Goal: Information Seeking & Learning: Learn about a topic

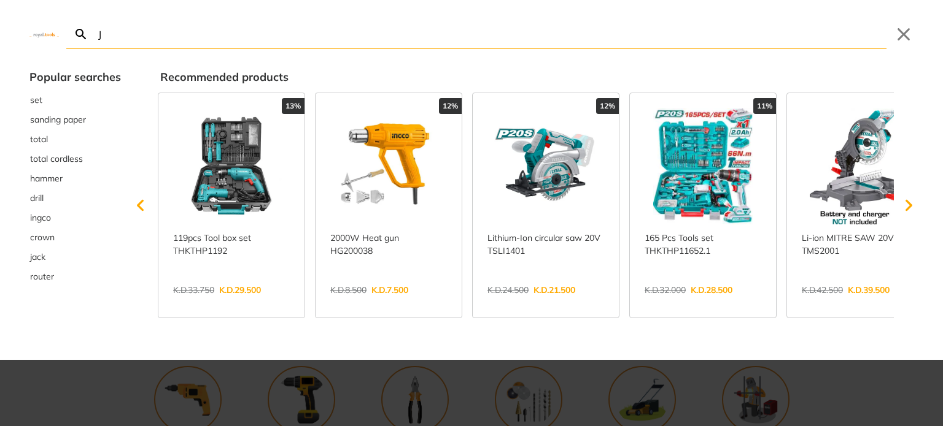
type input "J"
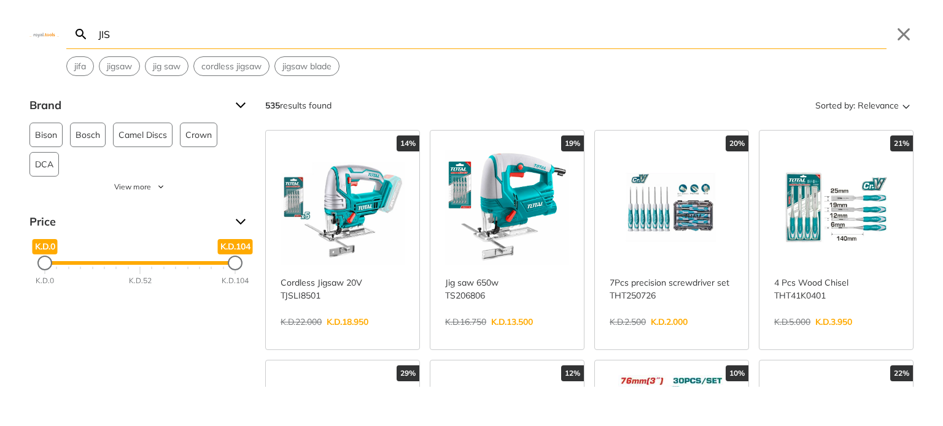
type input "JIS"
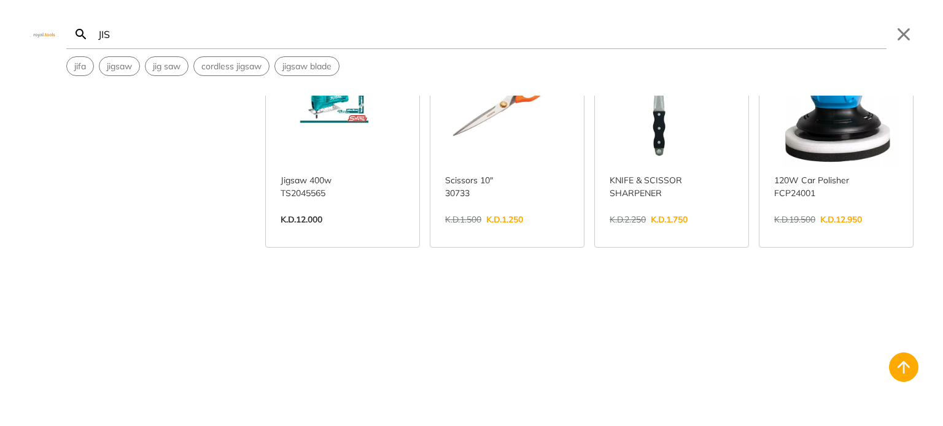
scroll to position [1043, 0]
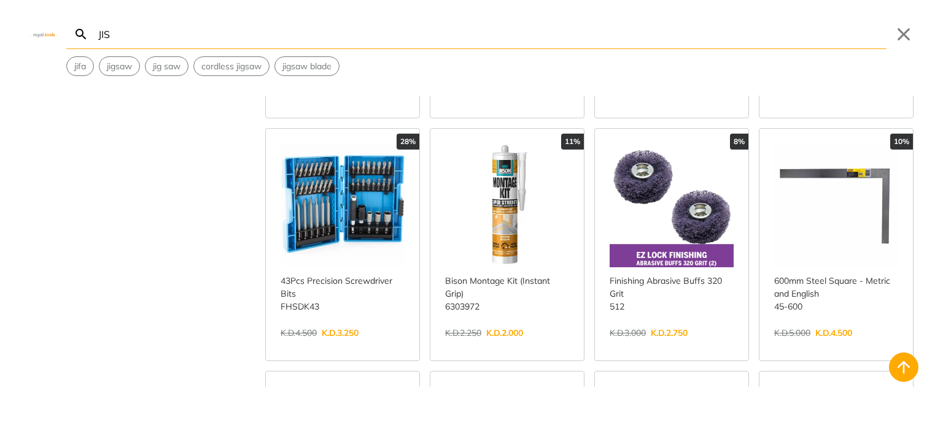
scroll to position [1411, 0]
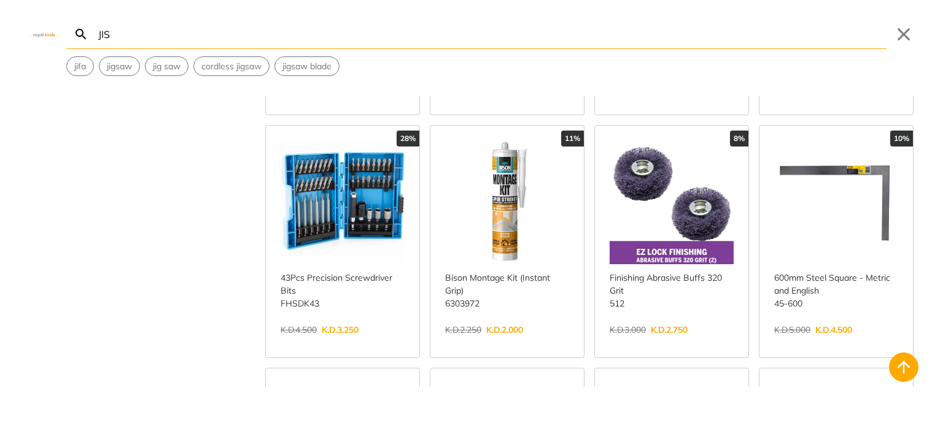
click at [378, 343] on link "View more →" at bounding box center [342, 343] width 124 height 0
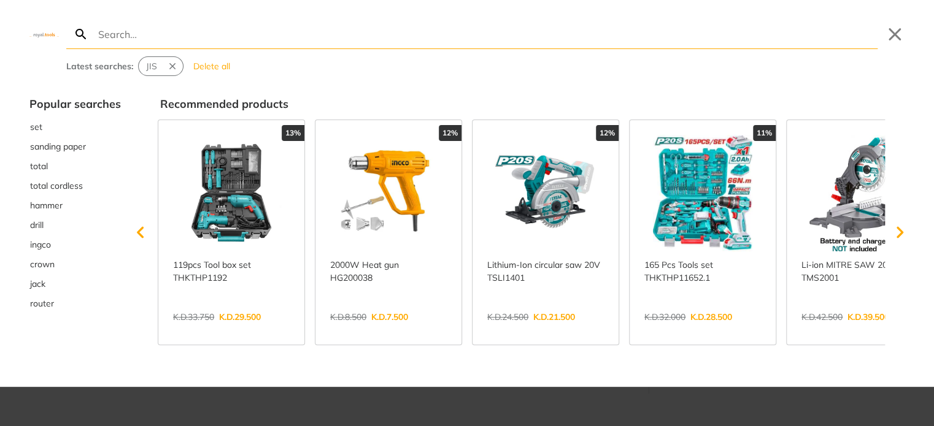
click at [388, 44] on div "Search Submit Close Latest searches: JIS Delete all Popular searches set sandin…" at bounding box center [467, 213] width 934 height 426
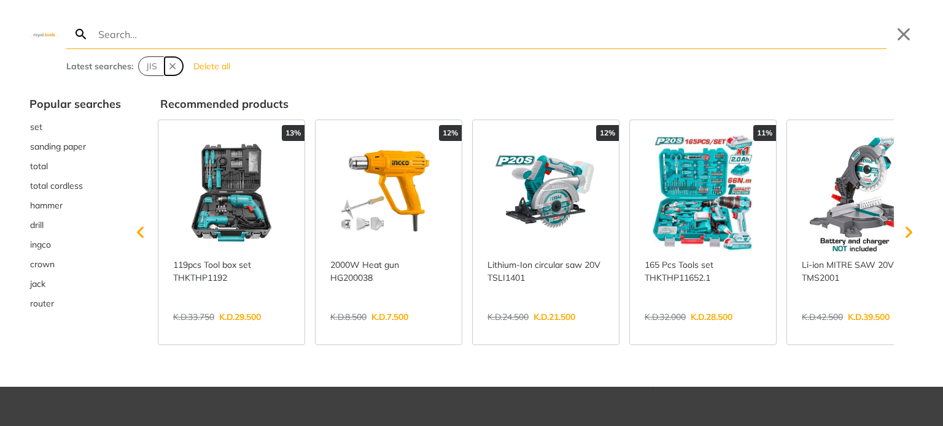
click at [174, 66] on icon "Remove suggestion: JIS" at bounding box center [172, 66] width 11 height 11
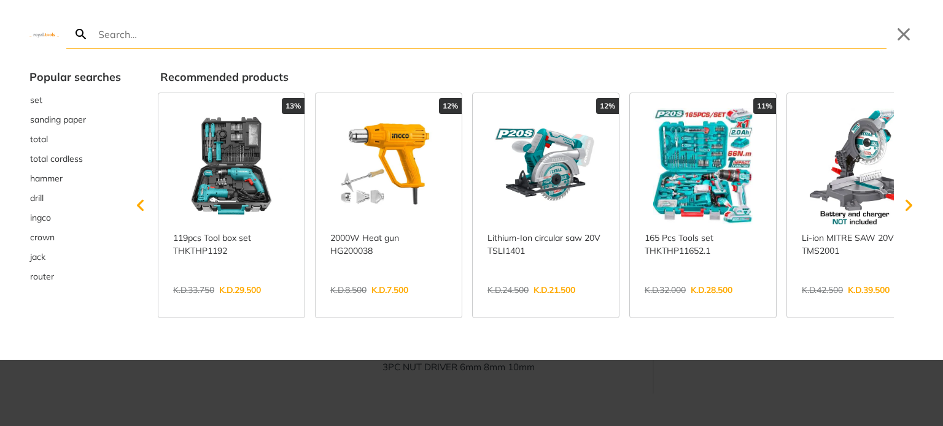
click at [139, 39] on input "Search" at bounding box center [491, 34] width 790 height 29
type input "ve"
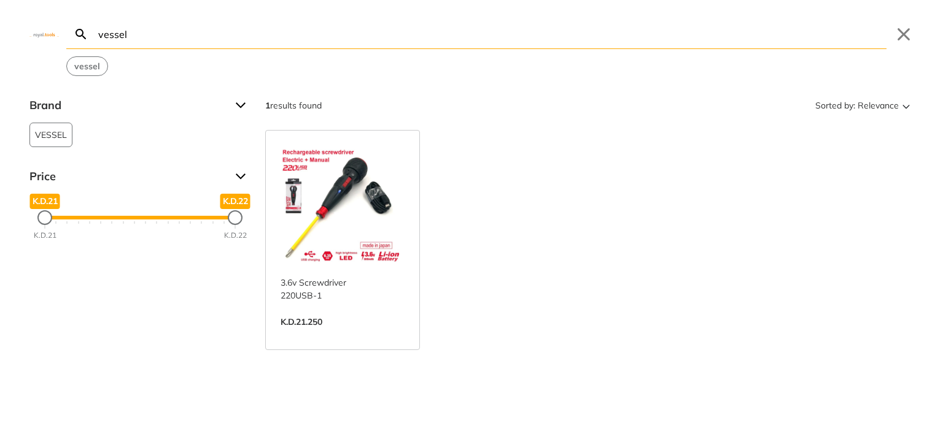
type input "vessel"
click at [312, 335] on link "View more →" at bounding box center [342, 335] width 124 height 0
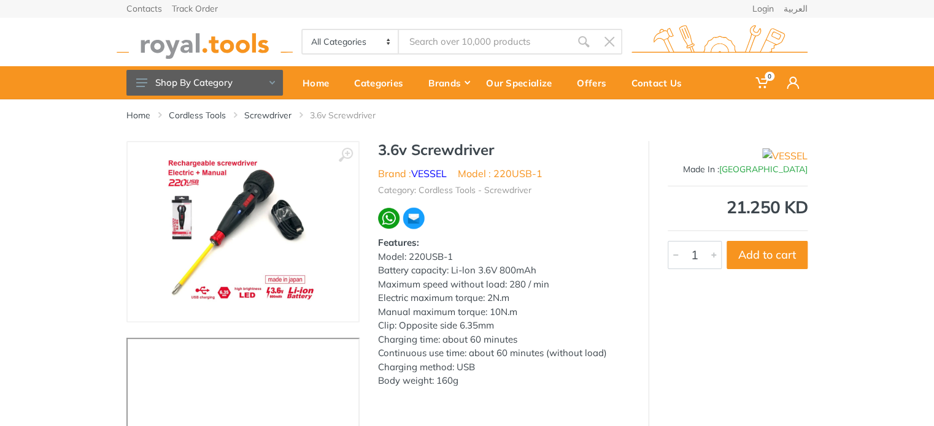
click at [212, 188] on img at bounding box center [243, 232] width 155 height 155
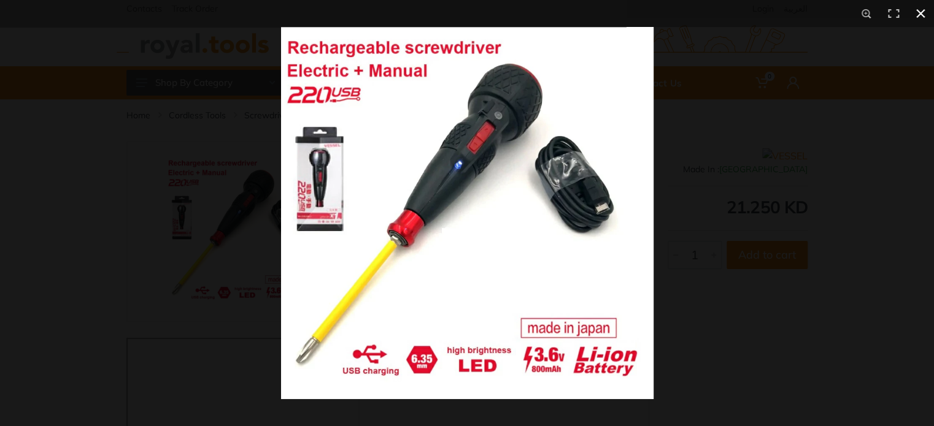
click at [697, 146] on div at bounding box center [748, 240] width 934 height 426
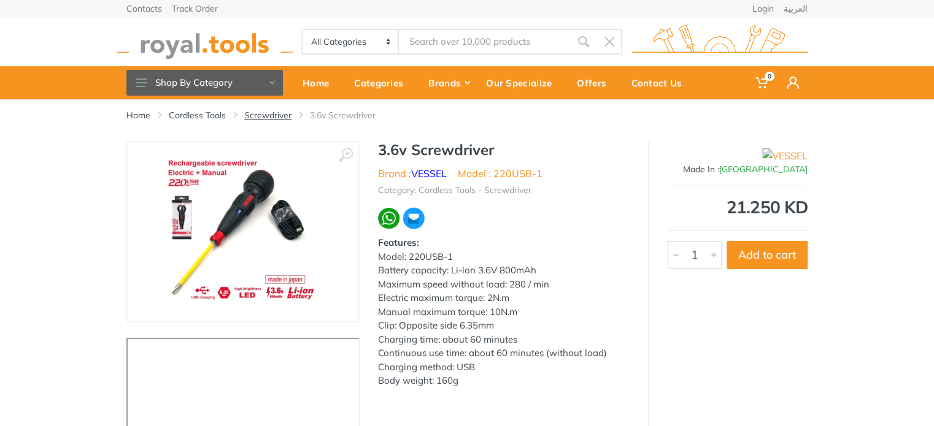
click at [260, 110] on link "Screwdriver" at bounding box center [267, 115] width 47 height 12
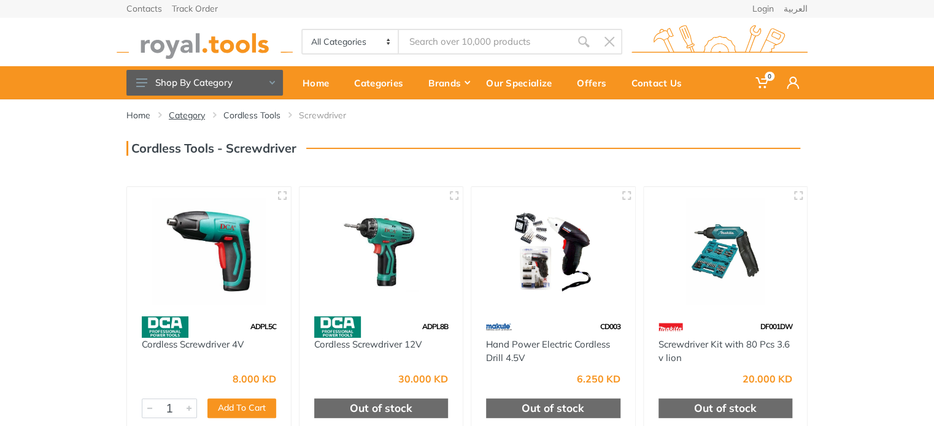
click at [193, 115] on link "Category" at bounding box center [187, 115] width 36 height 12
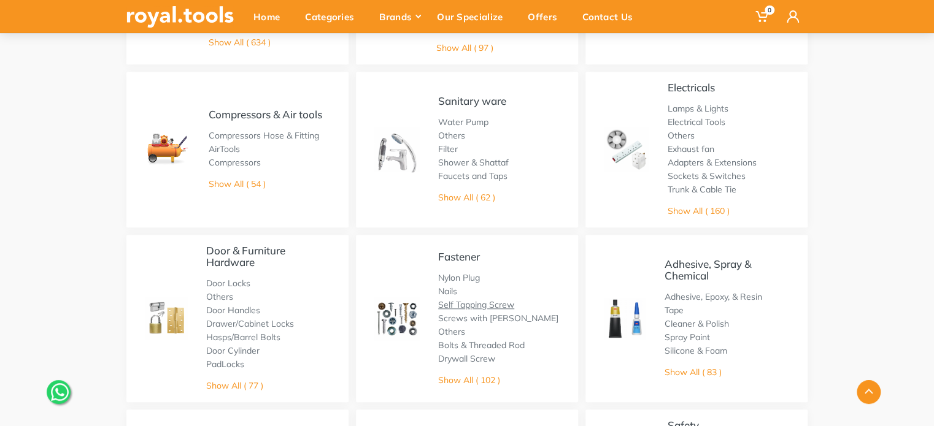
scroll to position [430, 0]
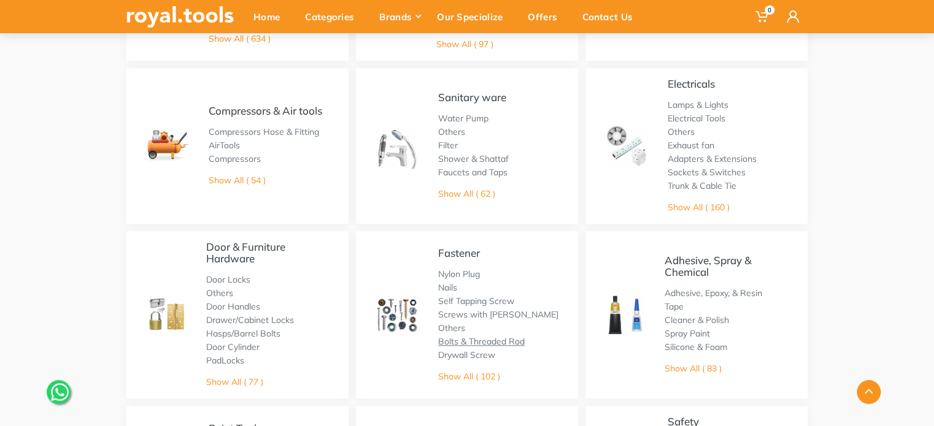
click at [478, 338] on link "Bolts & Threaded Rod" at bounding box center [481, 341] width 87 height 11
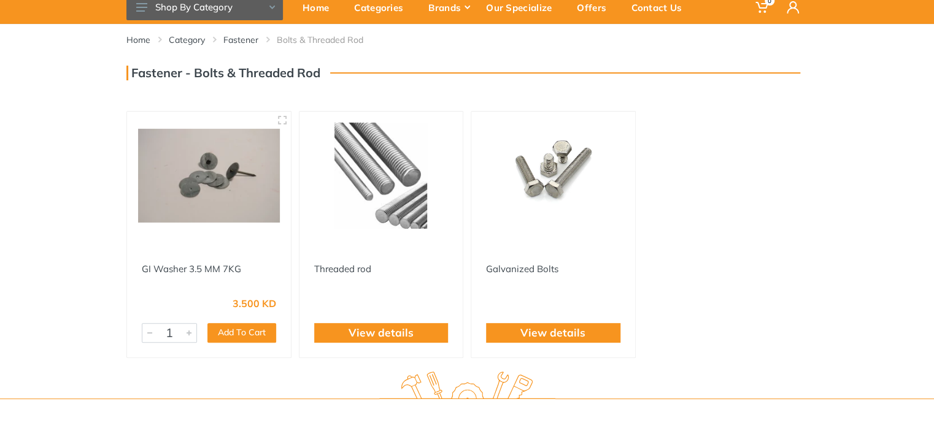
scroll to position [61, 0]
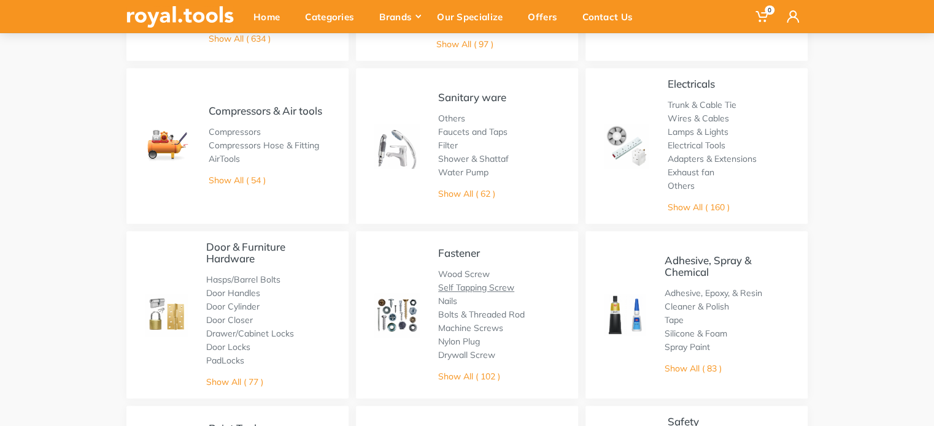
click at [491, 291] on link "Self Tapping Screw" at bounding box center [476, 287] width 76 height 11
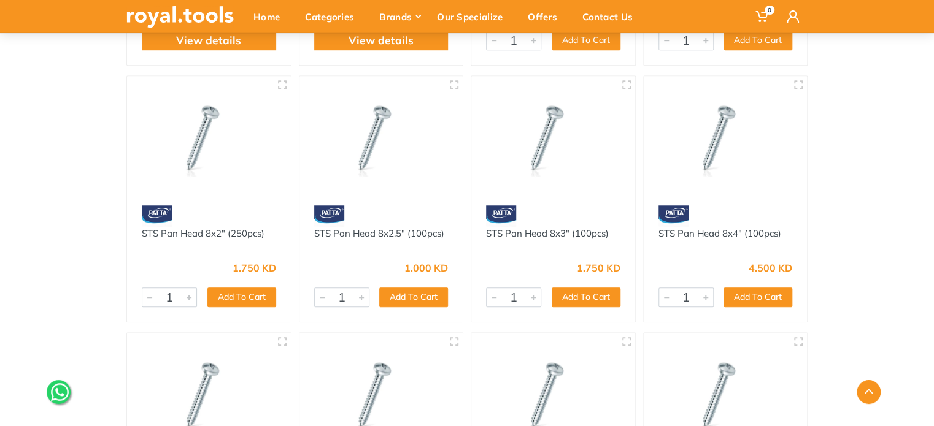
scroll to position [61, 0]
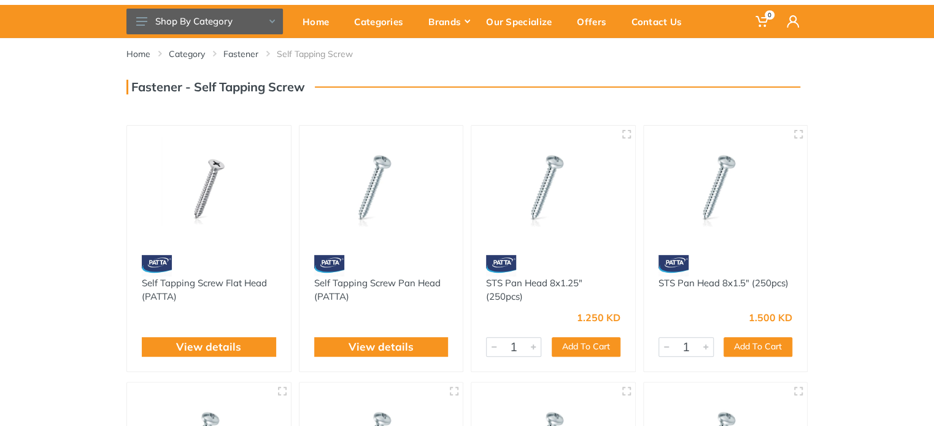
click at [395, 189] on img at bounding box center [382, 190] width 142 height 106
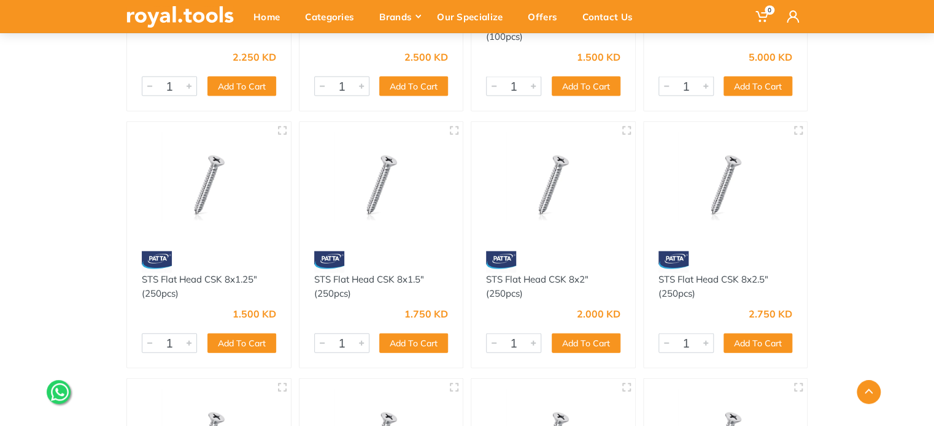
scroll to position [1043, 0]
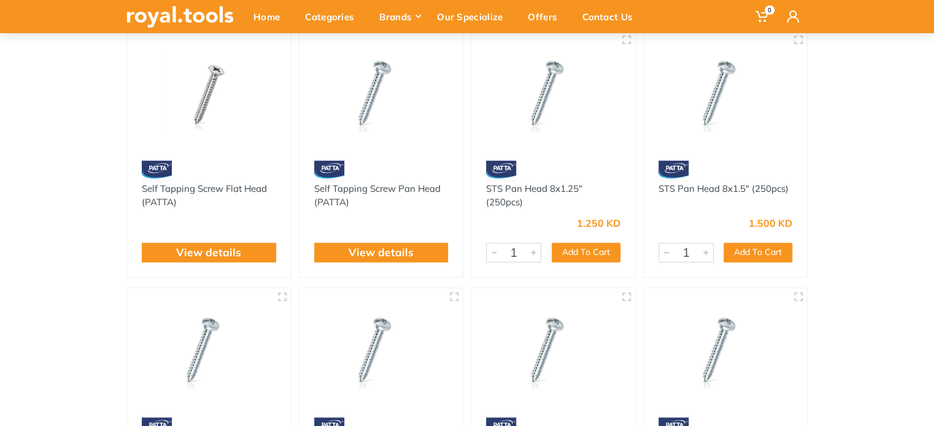
scroll to position [152, 0]
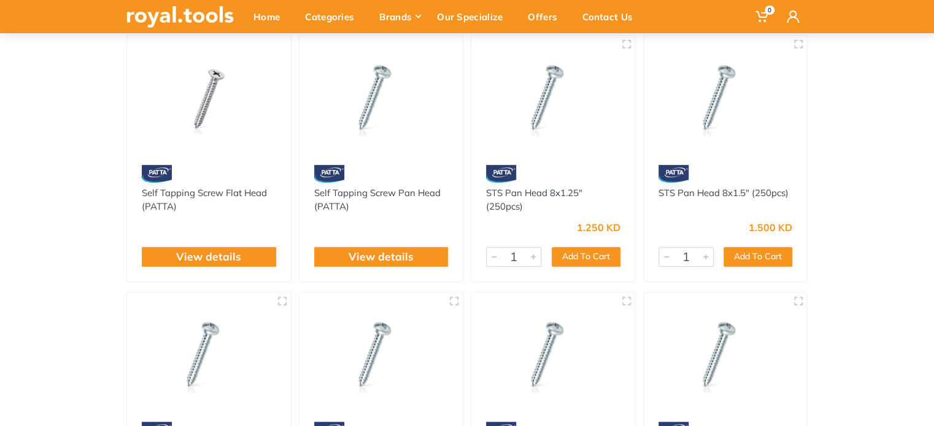
click at [376, 100] on img at bounding box center [382, 100] width 142 height 106
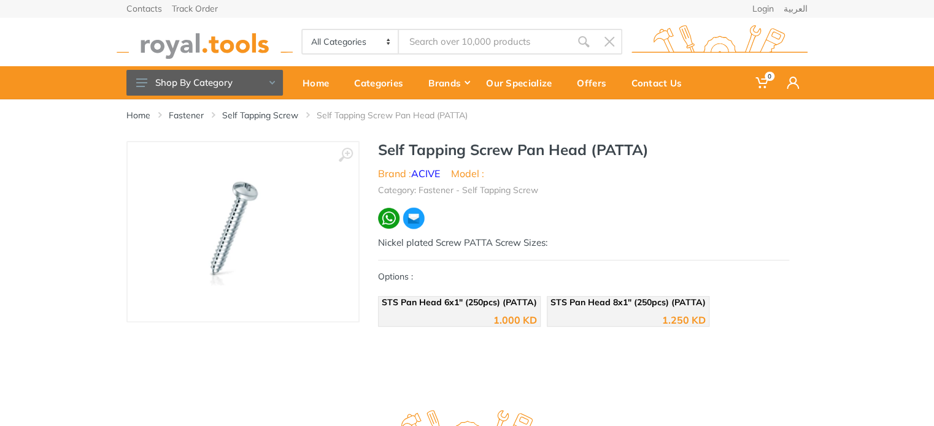
click at [244, 206] on img at bounding box center [242, 232] width 161 height 155
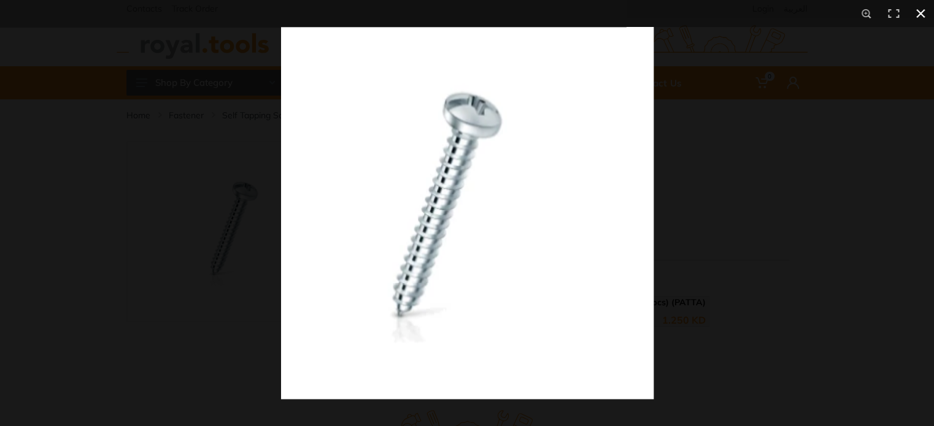
click at [64, 222] on div at bounding box center [467, 213] width 934 height 426
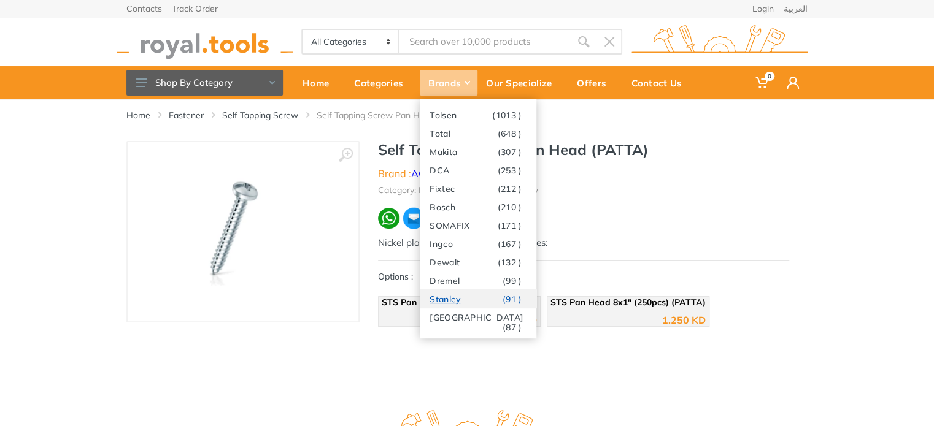
click at [462, 297] on link "[PERSON_NAME] (91 )" at bounding box center [478, 299] width 117 height 18
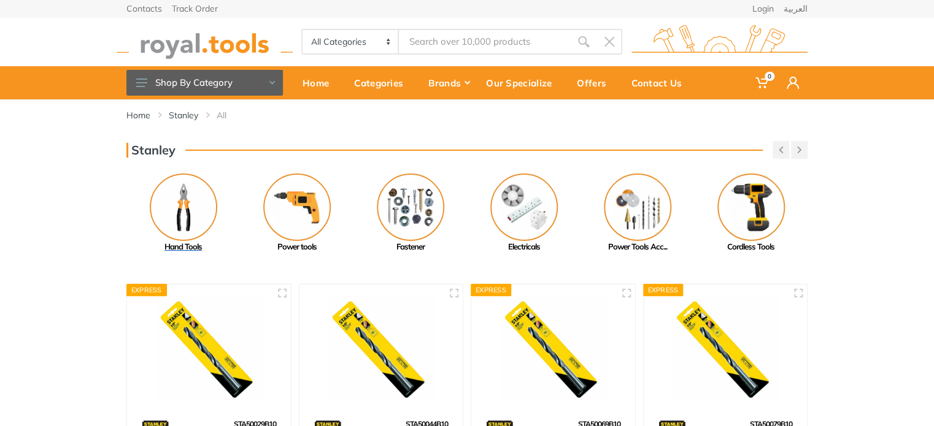
click at [198, 206] on img at bounding box center [184, 208] width 68 height 68
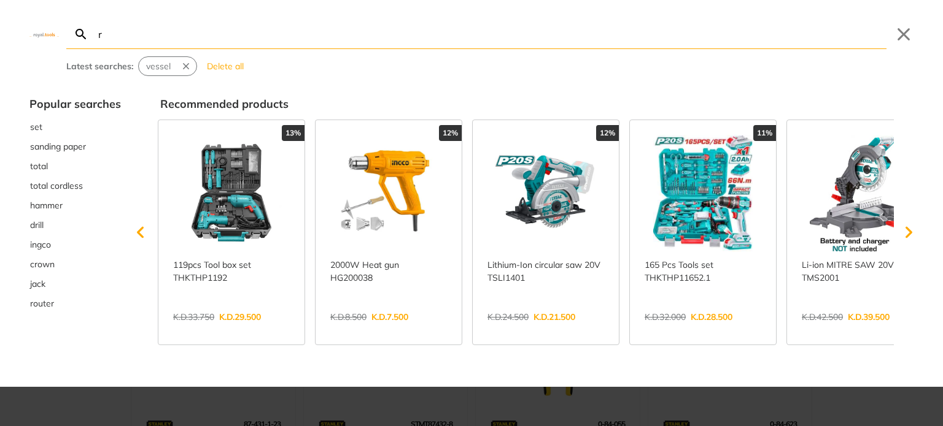
type input "r"
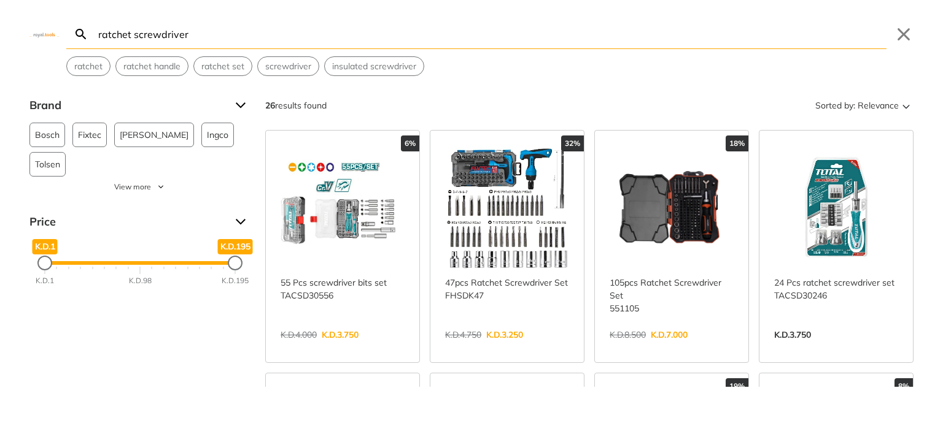
type input "ratchet screwdriver"
click at [809, 348] on link "View more →" at bounding box center [836, 348] width 124 height 0
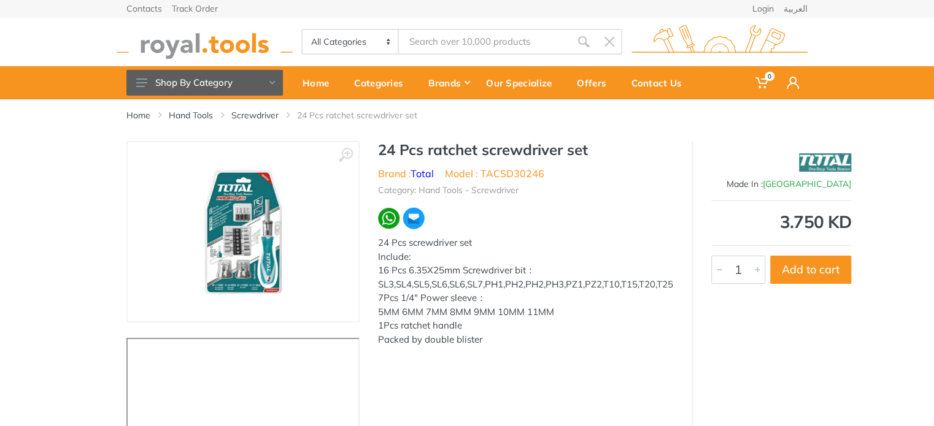
click at [268, 252] on img at bounding box center [243, 232] width 155 height 155
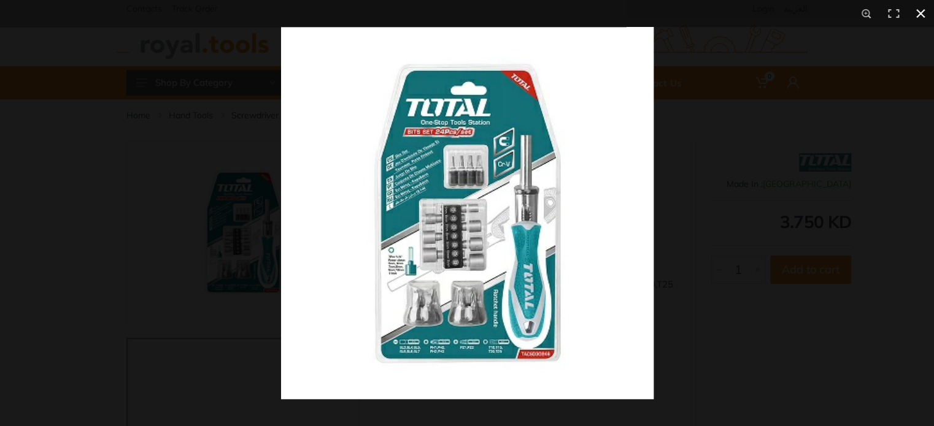
click at [145, 196] on div at bounding box center [467, 213] width 934 height 426
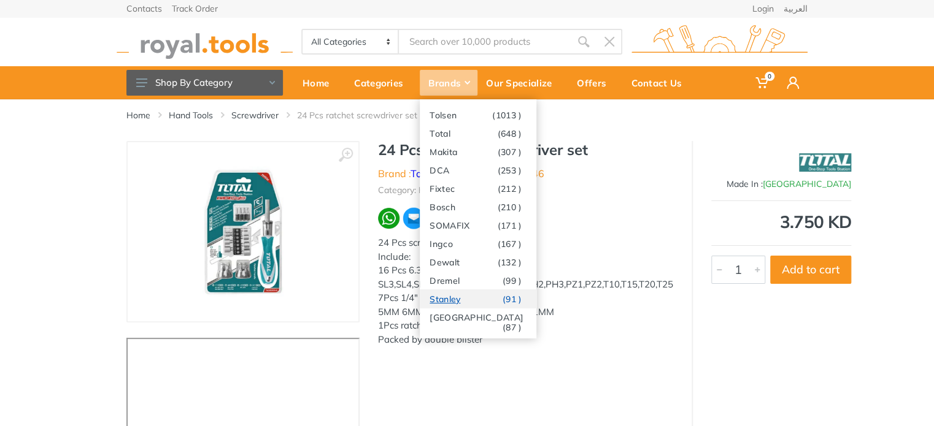
click at [452, 306] on link "Stanley (91 )" at bounding box center [478, 299] width 117 height 18
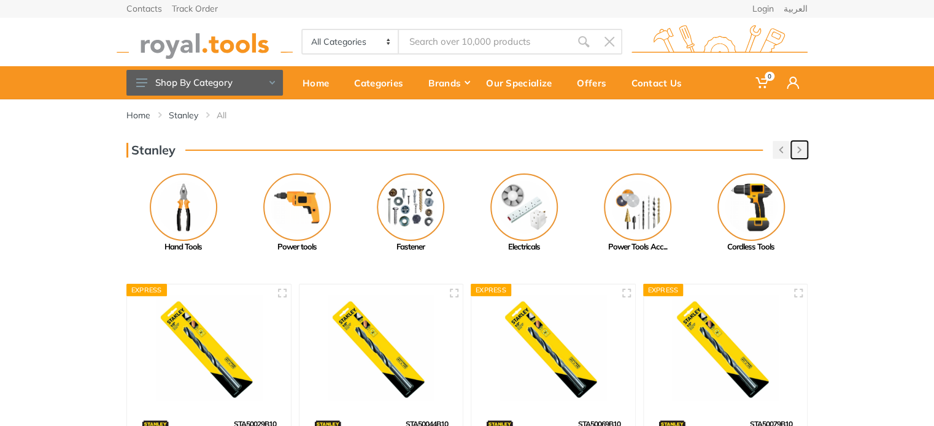
click at [801, 147] on icon "button" at bounding box center [799, 150] width 4 height 7
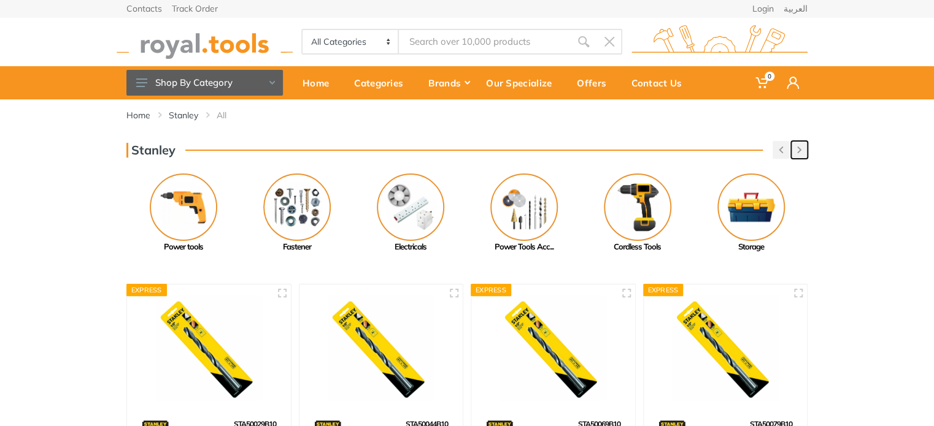
click at [801, 147] on icon "button" at bounding box center [799, 150] width 4 height 7
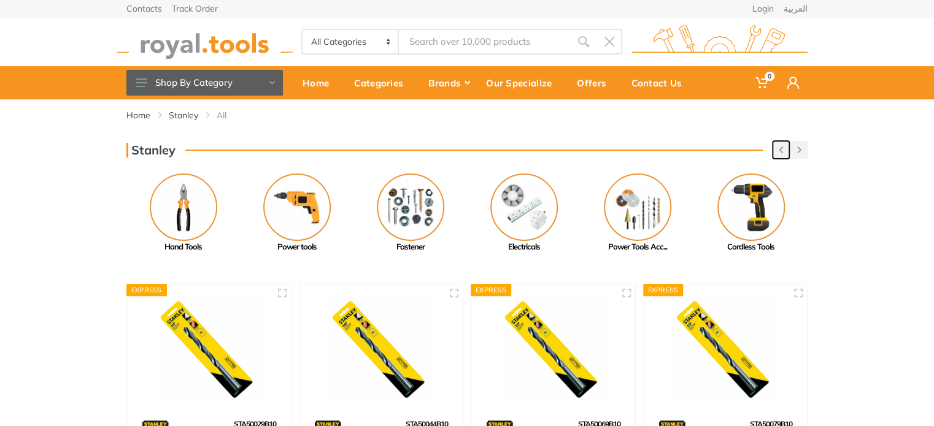
click at [785, 152] on button "button" at bounding box center [781, 150] width 17 height 18
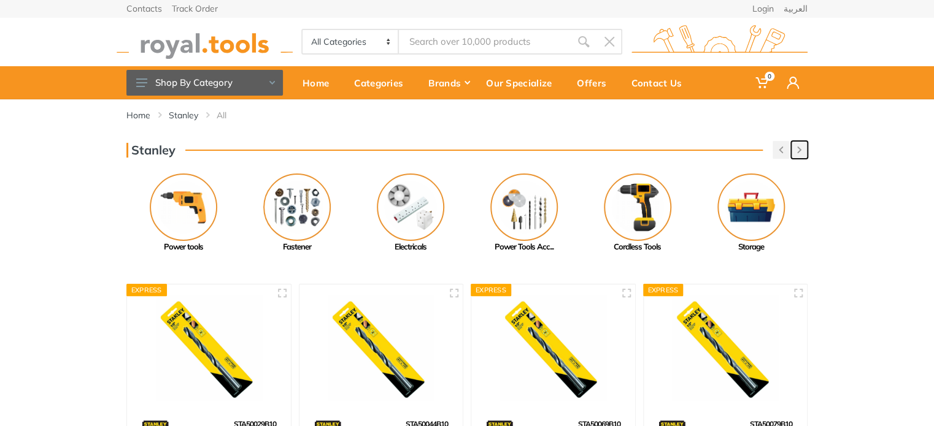
click at [800, 148] on icon "button" at bounding box center [799, 150] width 4 height 7
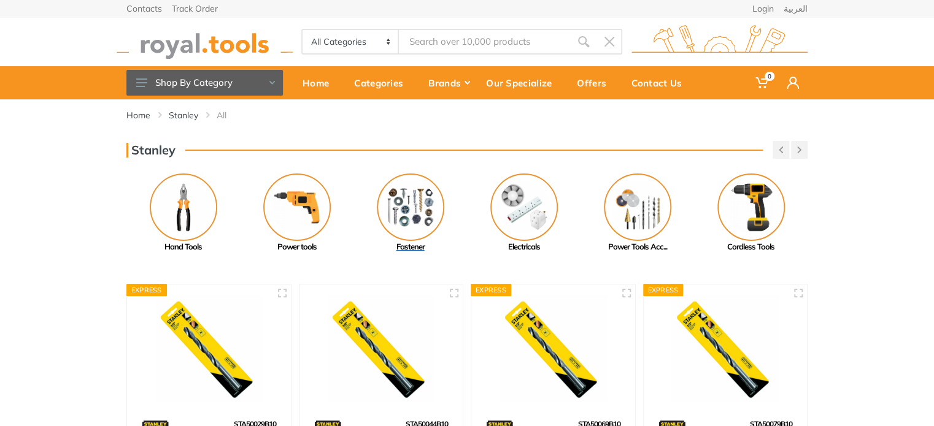
click at [425, 208] on img at bounding box center [411, 208] width 68 height 68
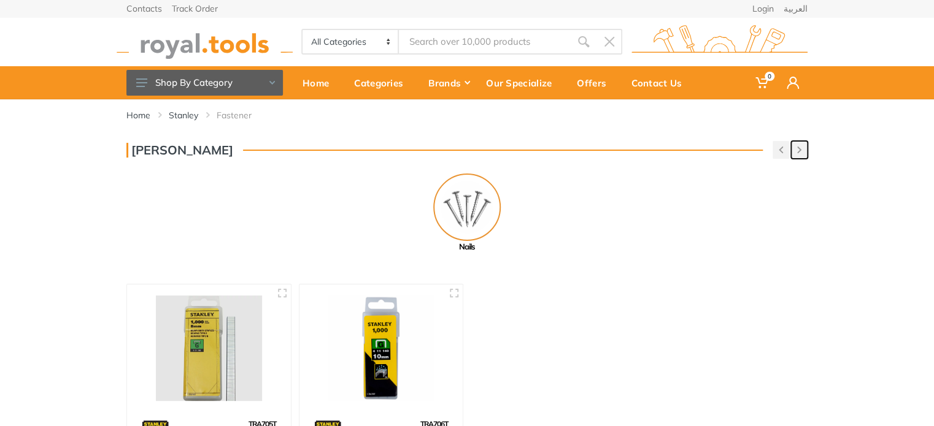
click at [795, 156] on button "button" at bounding box center [799, 150] width 17 height 18
click at [191, 114] on link "Stanley" at bounding box center [183, 115] width 29 height 12
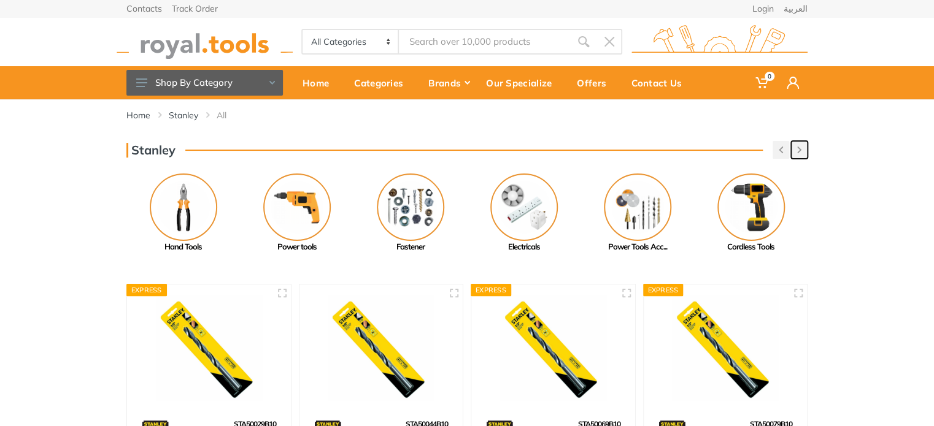
click at [805, 149] on button "button" at bounding box center [799, 150] width 17 height 18
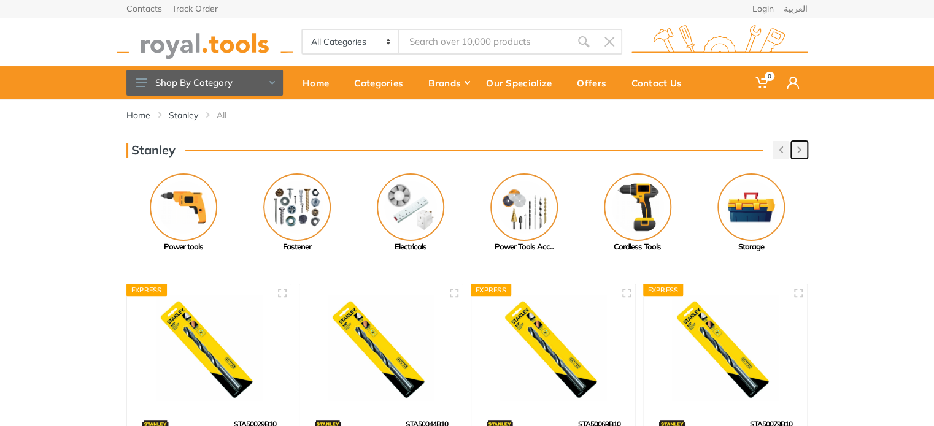
click at [805, 149] on button "button" at bounding box center [799, 150] width 17 height 18
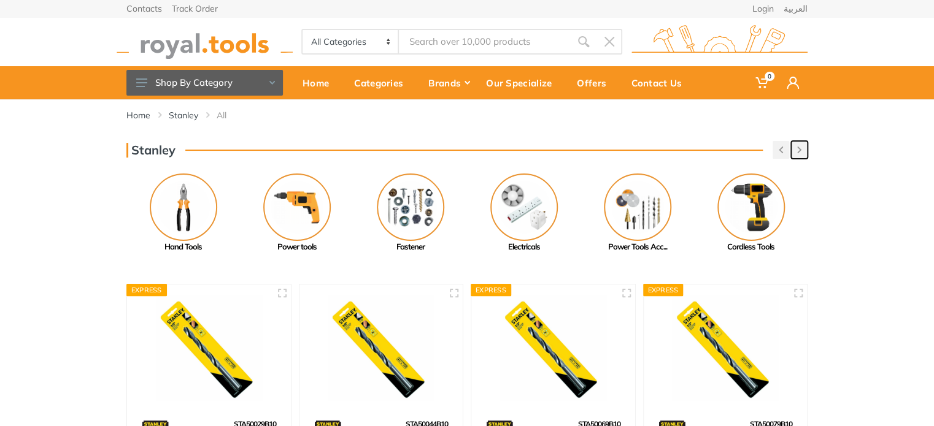
click at [805, 149] on button "button" at bounding box center [799, 150] width 17 height 18
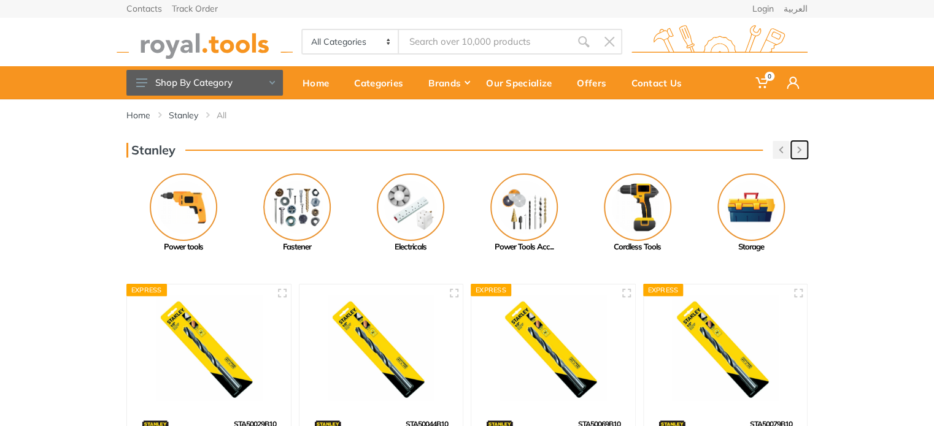
click at [805, 149] on button "button" at bounding box center [799, 150] width 17 height 18
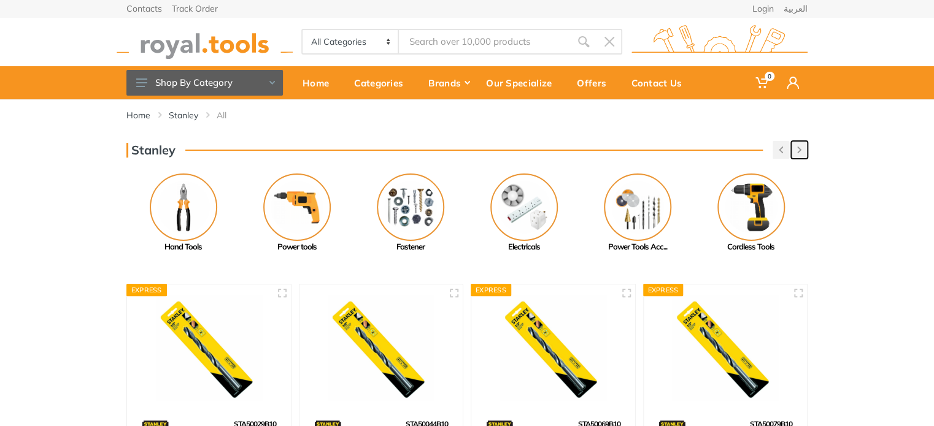
click at [805, 149] on button "button" at bounding box center [799, 150] width 17 height 18
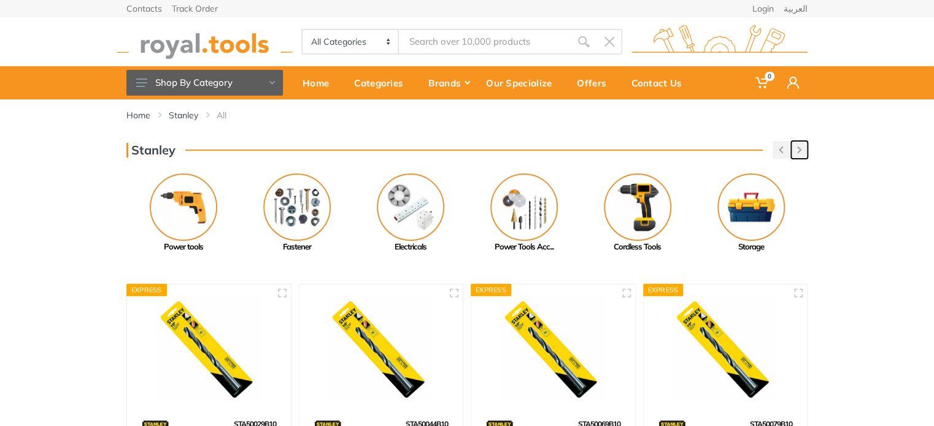
click at [805, 149] on button "button" at bounding box center [799, 150] width 17 height 18
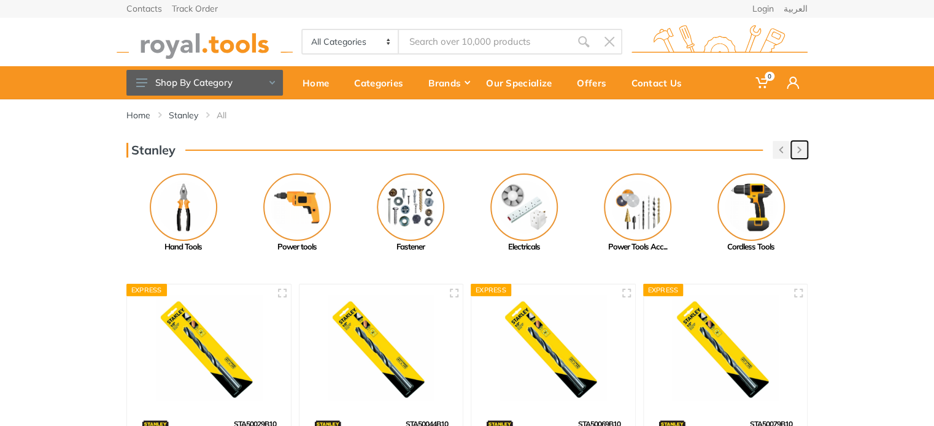
click at [805, 149] on button "button" at bounding box center [799, 150] width 17 height 18
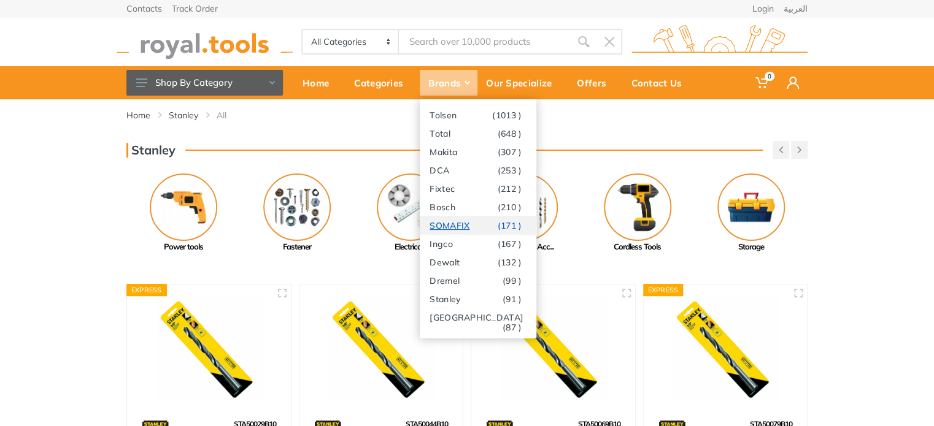
click at [465, 227] on link "SOMAFIX (171 )" at bounding box center [478, 225] width 117 height 18
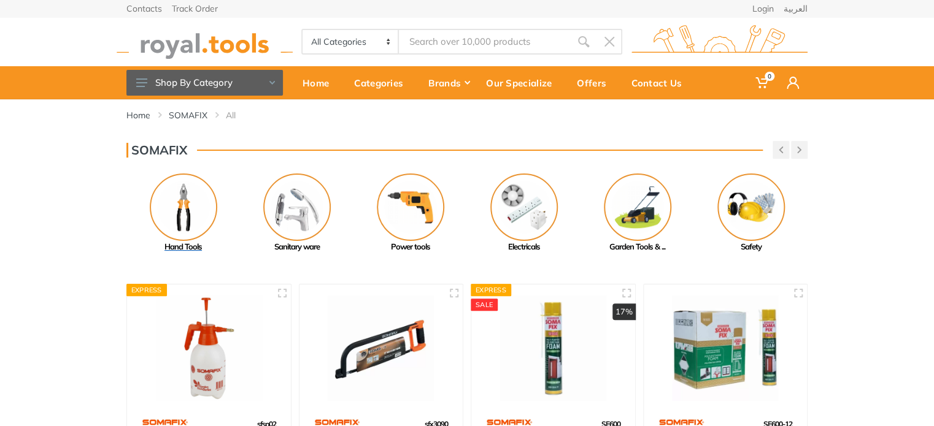
click at [171, 215] on img at bounding box center [184, 208] width 68 height 68
